Goal: Task Accomplishment & Management: Complete application form

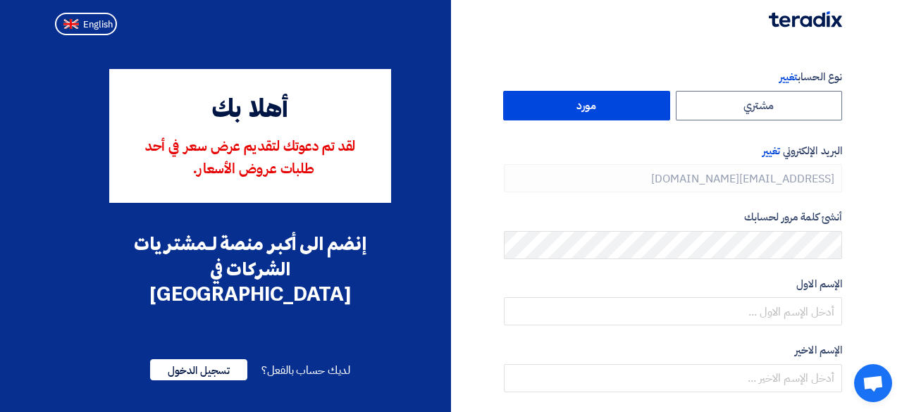
type input "[PHONE_NUMBER]"
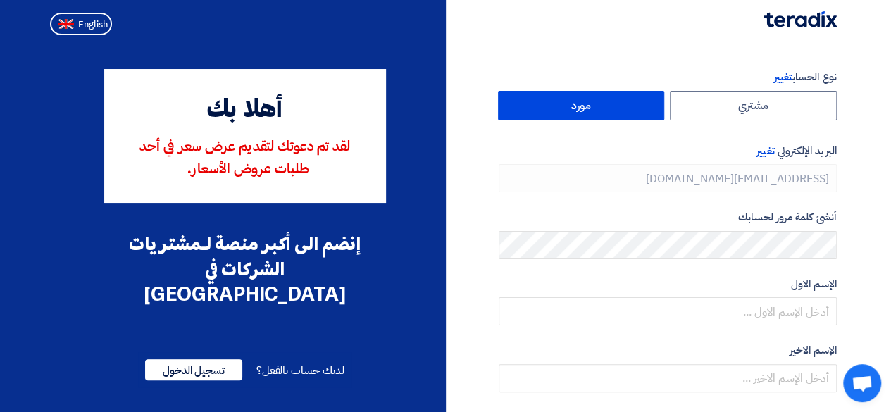
click at [574, 105] on label "مورد" at bounding box center [581, 106] width 167 height 30
click at [574, 105] on input "مورد" at bounding box center [582, 106] width 166 height 28
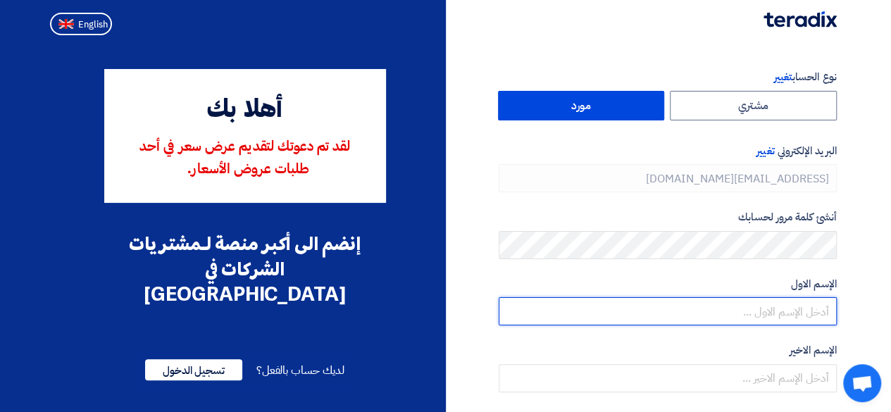
click at [557, 313] on input "text" at bounding box center [668, 311] width 338 height 28
type input "[PERSON_NAME]"
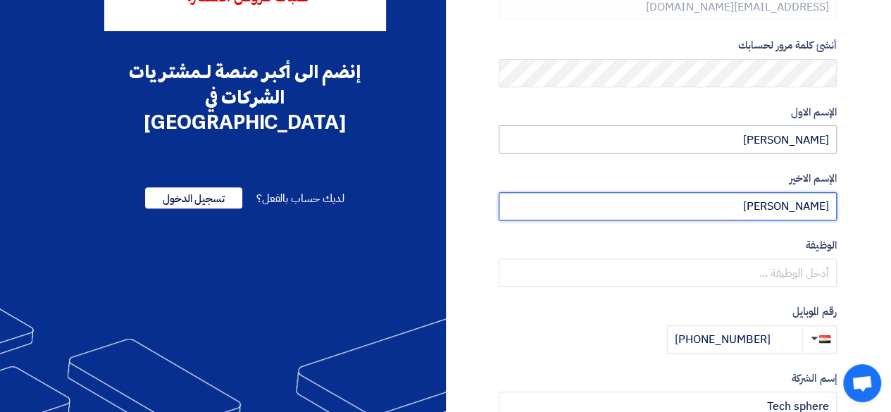
scroll to position [173, 0]
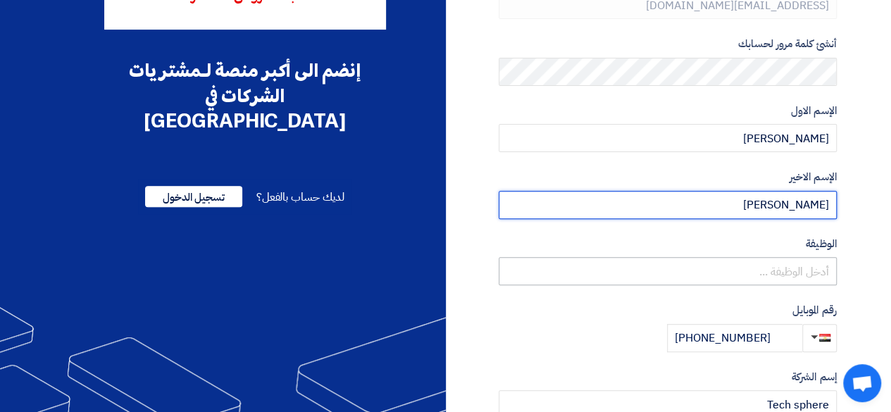
type input "Youssef"
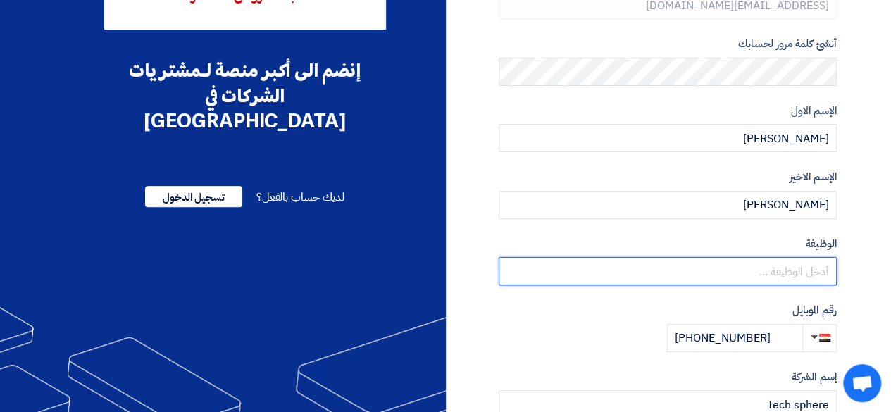
click at [730, 272] on input "text" at bounding box center [668, 271] width 338 height 28
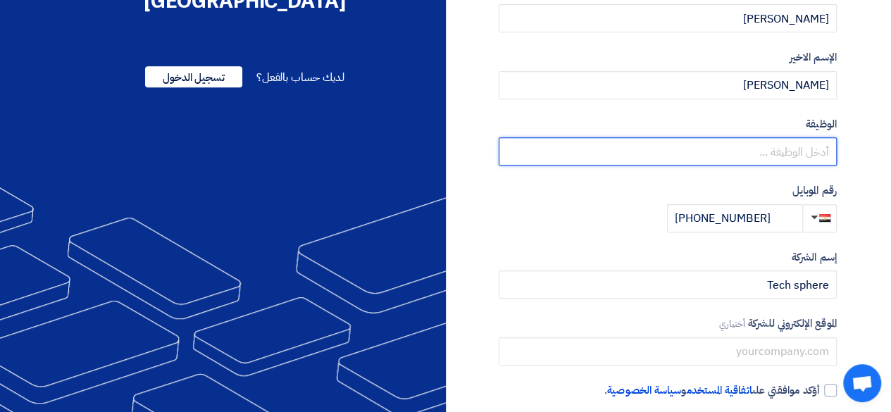
scroll to position [294, 0]
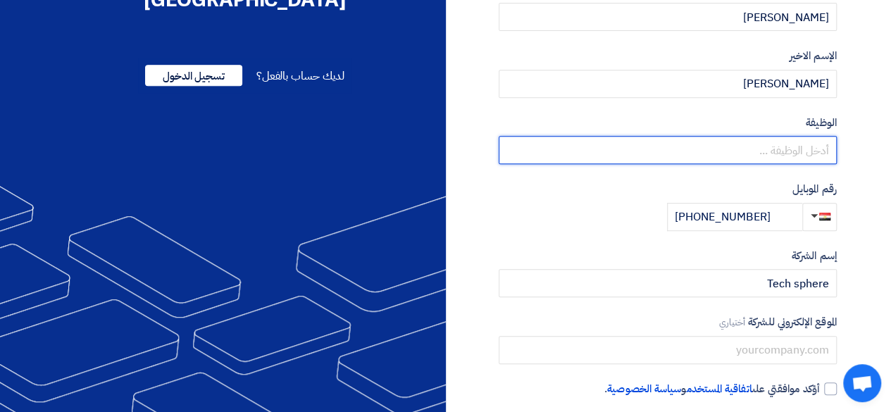
click at [689, 144] on input "text" at bounding box center [668, 150] width 338 height 28
type input "GM"
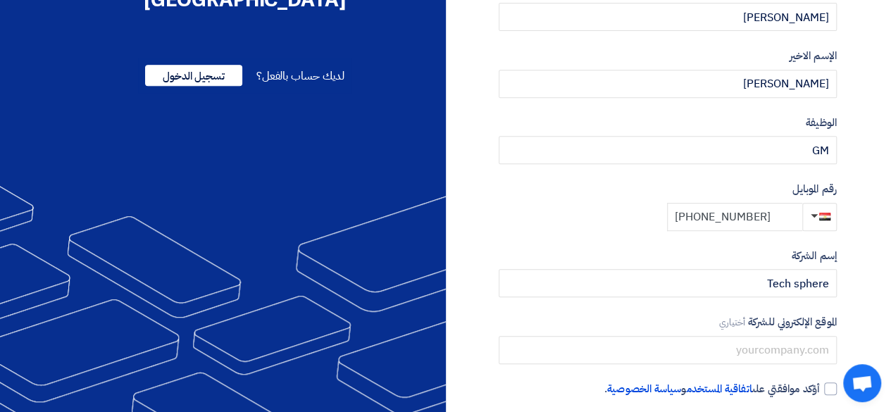
drag, startPoint x: 776, startPoint y: 219, endPoint x: 706, endPoint y: 216, distance: 69.8
click at [706, 216] on input "+20 1120296668" at bounding box center [734, 217] width 135 height 28
type input "+20 1015213693"
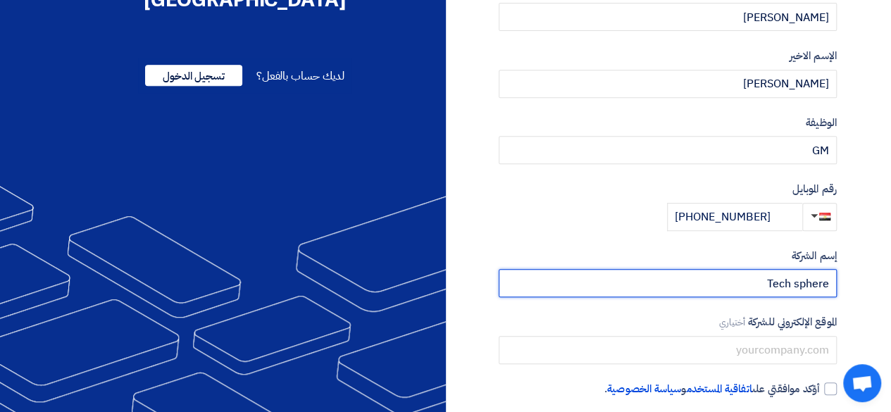
click at [794, 281] on input "Tech sphere" at bounding box center [668, 283] width 338 height 28
click at [710, 280] on input "Techsphere" at bounding box center [668, 283] width 338 height 28
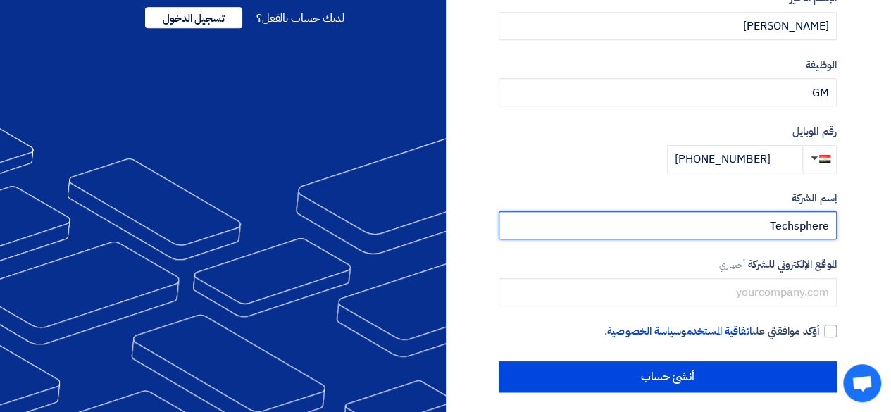
scroll to position [360, 0]
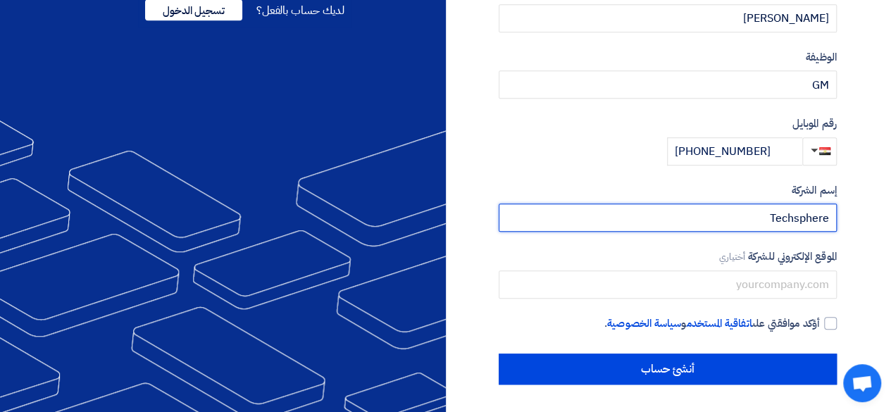
type input "Techsphere"
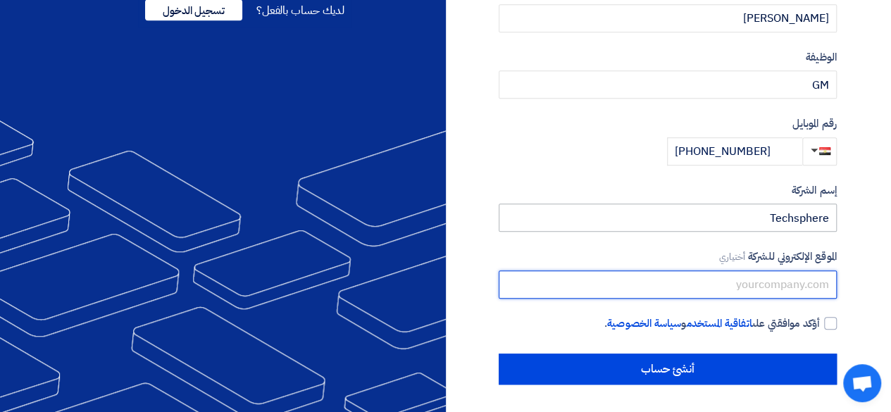
click at [710, 280] on input "text" at bounding box center [668, 284] width 338 height 28
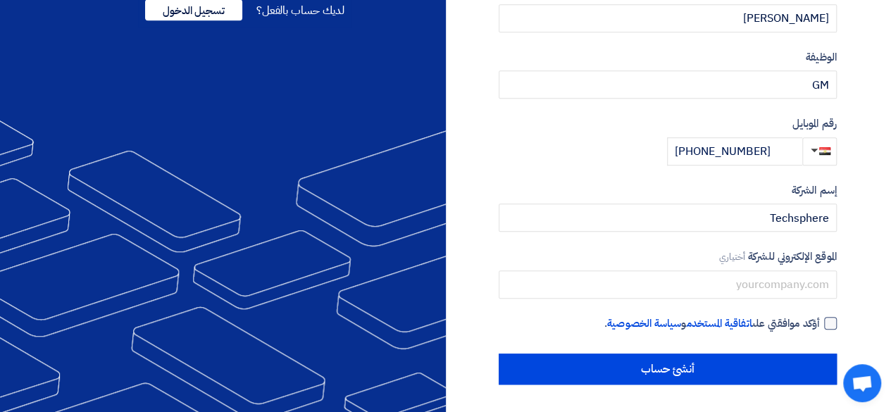
click at [833, 319] on div at bounding box center [830, 323] width 13 height 13
click at [820, 319] on input "أؤكد موافقتي على اتفاقية المستخدم و سياسة الخصوصية ." at bounding box center [651, 330] width 338 height 28
checkbox input "true"
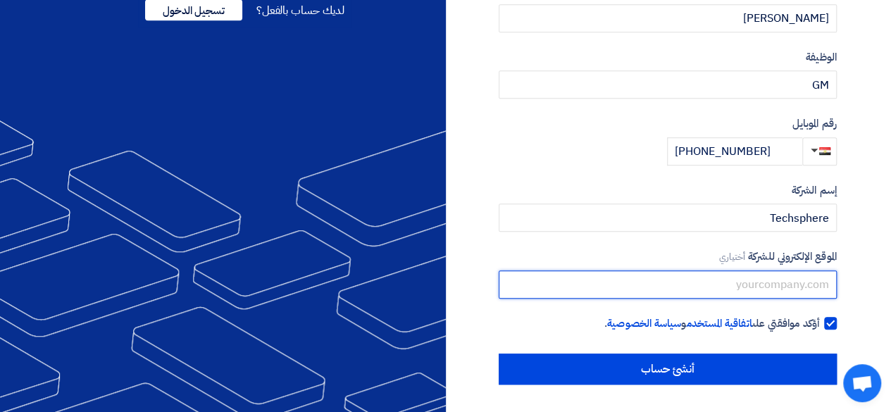
click at [723, 287] on input "text" at bounding box center [668, 284] width 338 height 28
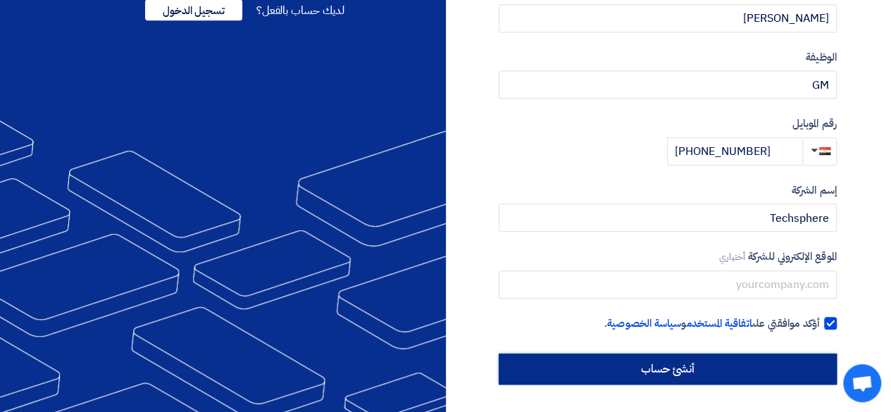
click at [653, 364] on input "أنشئ حساب" at bounding box center [668, 369] width 338 height 31
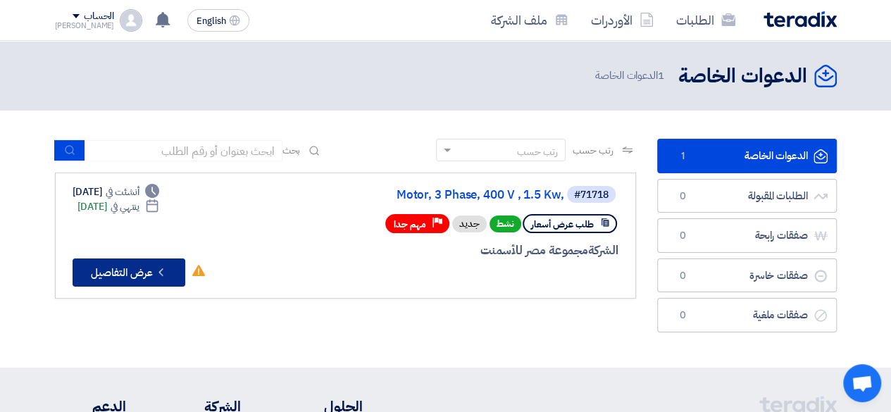
click at [106, 275] on button "Check details عرض التفاصيل" at bounding box center [129, 273] width 113 height 28
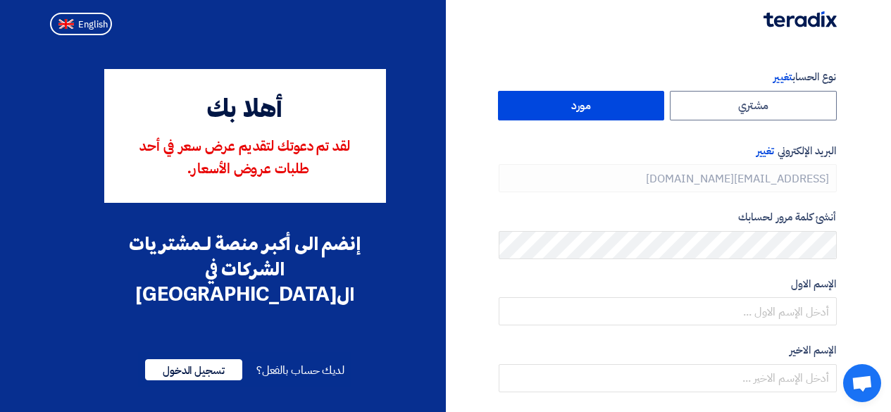
type input "[PHONE_NUMBER]"
